Goal: Information Seeking & Learning: Learn about a topic

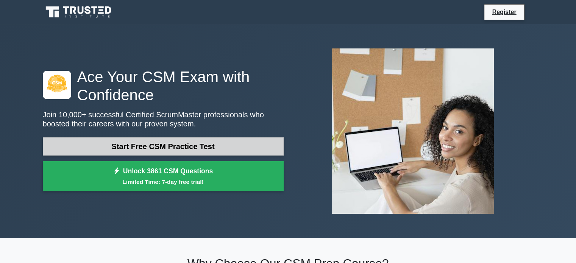
click at [221, 148] on link "Start Free CSM Practice Test" at bounding box center [163, 147] width 241 height 18
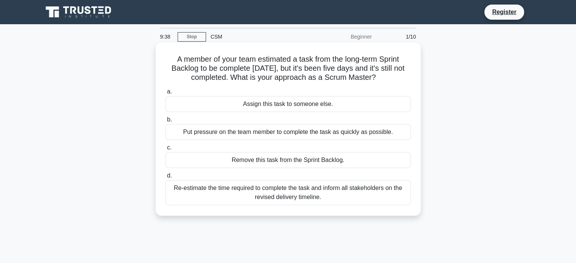
click at [385, 195] on div "Re-estimate the time required to complete the task and inform all stakeholders …" at bounding box center [289, 192] width 246 height 25
click at [166, 178] on input "d. Re-estimate the time required to complete the task and inform all stakeholde…" at bounding box center [166, 176] width 0 height 5
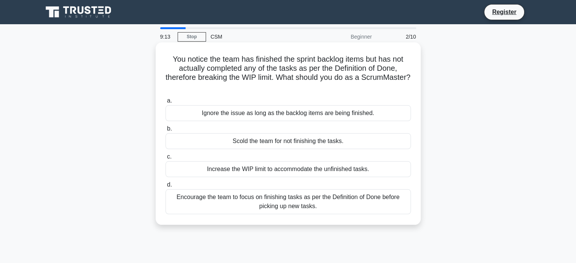
click at [350, 206] on div "Encourage the team to focus on finishing tasks as per the Definition of Done be…" at bounding box center [289, 201] width 246 height 25
click at [166, 188] on input "d. Encourage the team to focus on finishing tasks as per the Definition of Done…" at bounding box center [166, 185] width 0 height 5
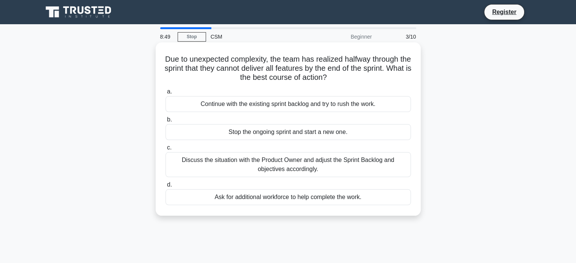
click at [392, 166] on div "Discuss the situation with the Product Owner and adjust the Sprint Backlog and …" at bounding box center [289, 164] width 246 height 25
click at [166, 150] on input "c. Discuss the situation with the Product Owner and adjust the Sprint Backlog a…" at bounding box center [166, 147] width 0 height 5
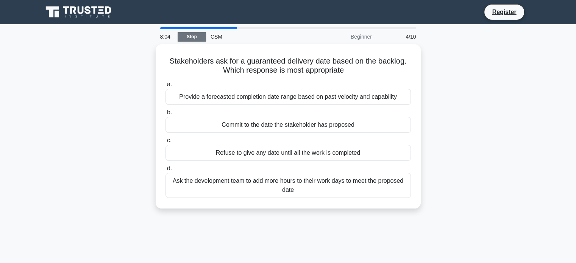
click at [194, 37] on link "Stop" at bounding box center [192, 36] width 28 height 9
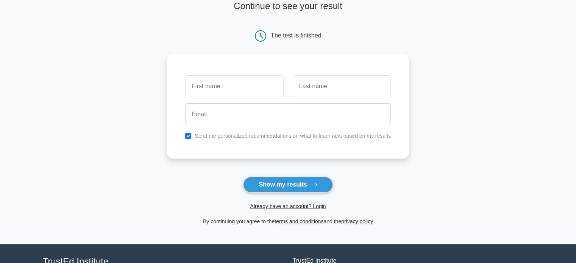
scroll to position [117, 0]
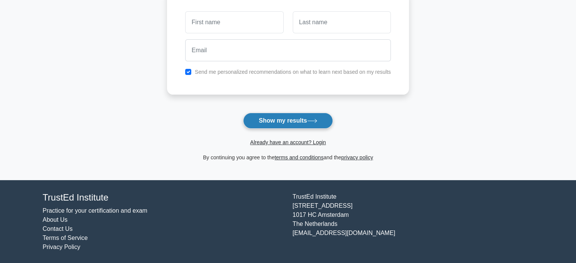
click at [287, 123] on button "Show my results" at bounding box center [287, 121] width 89 height 16
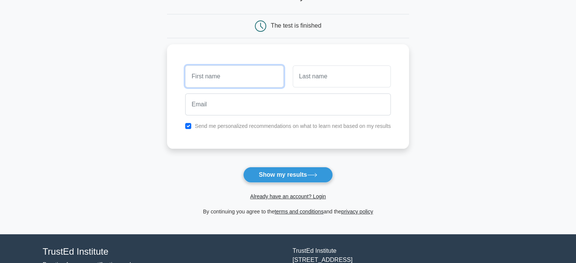
scroll to position [3, 0]
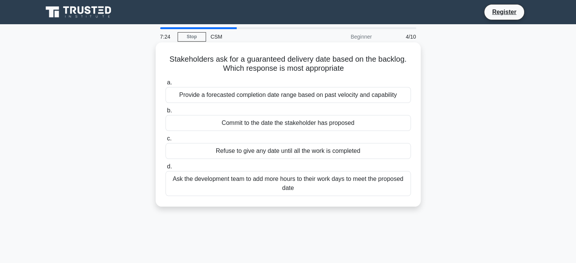
click at [334, 97] on div "Provide a forecasted completion date range based on past velocity and capability" at bounding box center [289, 95] width 246 height 16
click at [166, 85] on input "a. Provide a forecasted completion date range based on past velocity and capabi…" at bounding box center [166, 82] width 0 height 5
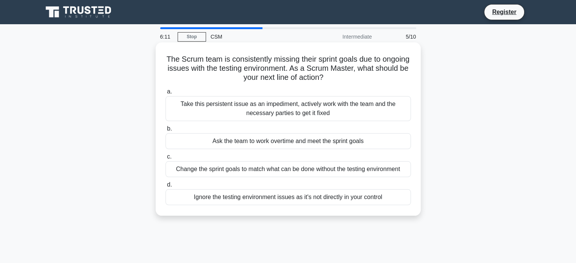
click at [341, 113] on div "Take this persistent issue as an impediment, actively work with the team and th…" at bounding box center [289, 108] width 246 height 25
click at [166, 94] on input "a. Take this persistent issue as an impediment, actively work with the team and…" at bounding box center [166, 91] width 0 height 5
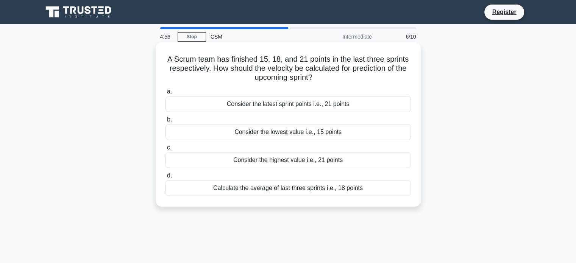
click at [263, 191] on div "Calculate the average of last three sprints i.e., 18 points" at bounding box center [289, 188] width 246 height 16
click at [166, 178] on input "d. Calculate the average of last three sprints i.e., 18 points" at bounding box center [166, 176] width 0 height 5
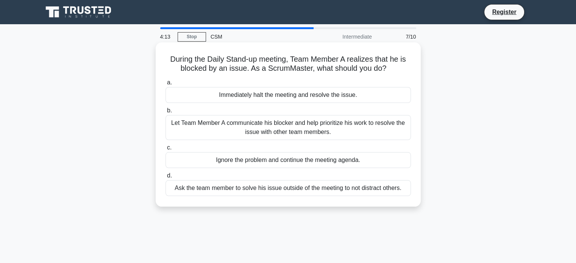
click at [284, 135] on div "Let Team Member A communicate his blocker and help prioritize his work to resol…" at bounding box center [289, 127] width 246 height 25
click at [166, 113] on input "b. Let Team Member A communicate his blocker and help prioritize his work to re…" at bounding box center [166, 110] width 0 height 5
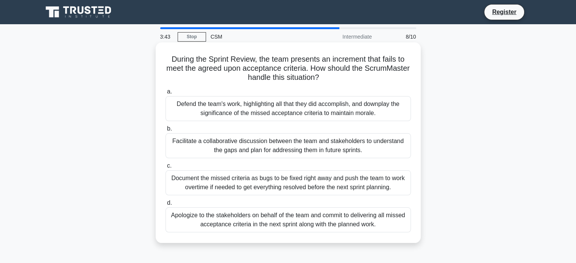
click at [296, 154] on div "Facilitate a collaborative discussion between the team and stakeholders to unde…" at bounding box center [289, 145] width 246 height 25
click at [166, 131] on input "b. Facilitate a collaborative discussion between the team and stakeholders to u…" at bounding box center [166, 129] width 0 height 5
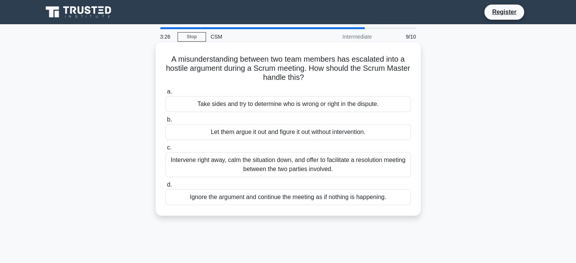
click at [358, 173] on div "Intervene right away, calm the situation down, and offer to facilitate a resolu…" at bounding box center [289, 164] width 246 height 25
click at [166, 150] on input "c. Intervene right away, calm the situation down, and offer to facilitate a res…" at bounding box center [166, 147] width 0 height 5
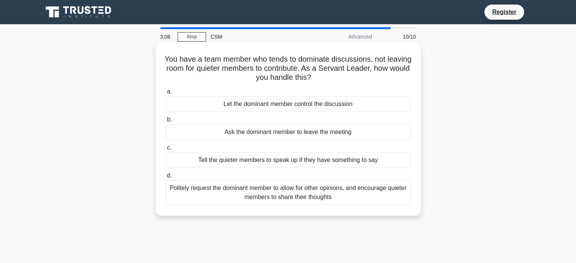
click at [379, 192] on div "Politely request the dominant member to allow for other opinions, and encourage…" at bounding box center [289, 192] width 246 height 25
click at [166, 178] on input "d. Politely request the dominant member to allow for other opinions, and encour…" at bounding box center [166, 176] width 0 height 5
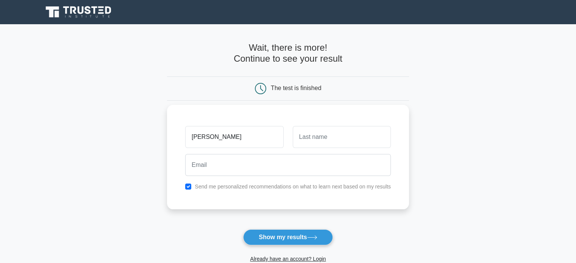
type input "[PERSON_NAME]"
type input "Moore"
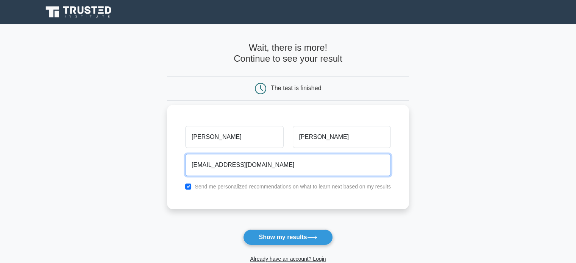
type input "sgert2010@yahoo.com"
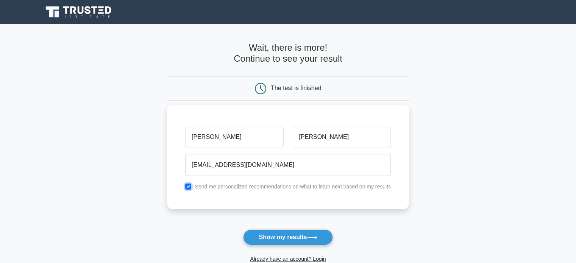
click at [191, 188] on input "checkbox" at bounding box center [188, 187] width 6 height 6
checkbox input "false"
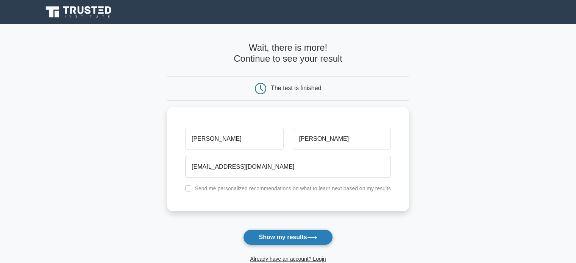
click at [273, 243] on button "Show my results" at bounding box center [287, 238] width 89 height 16
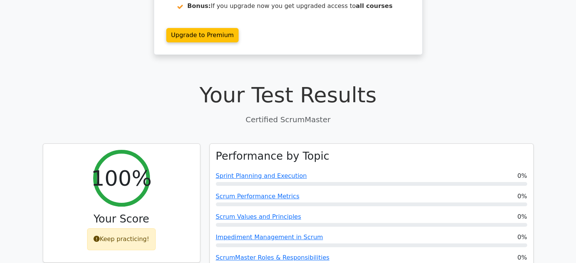
scroll to position [38, 0]
